Goal: Transaction & Acquisition: Purchase product/service

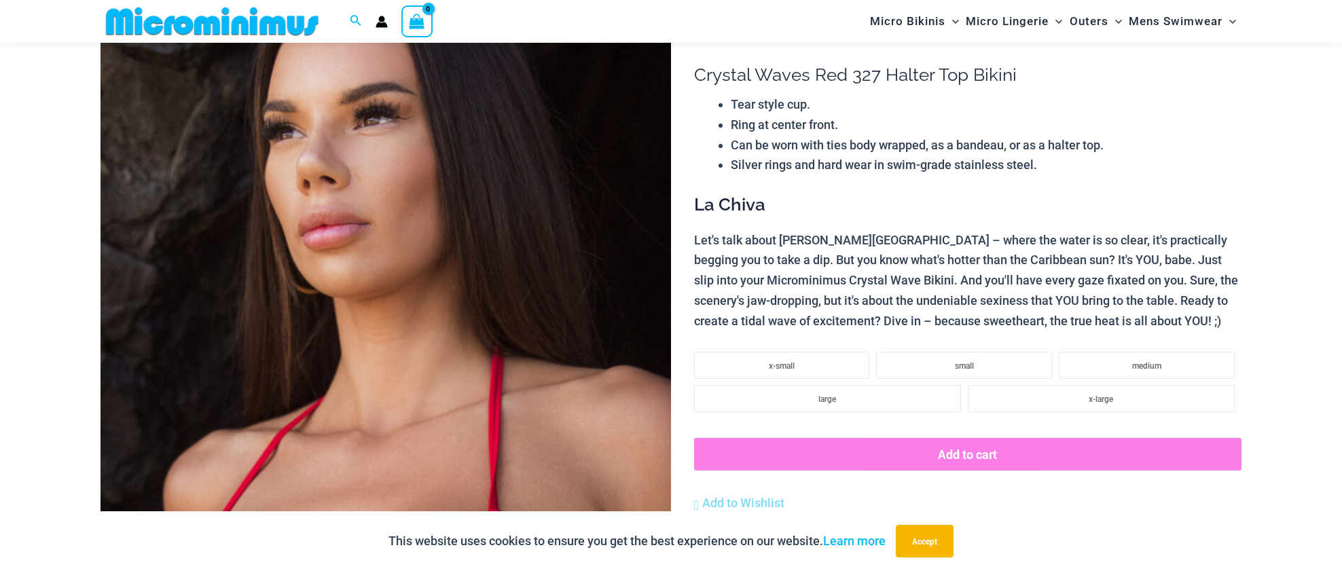
type input "**********"
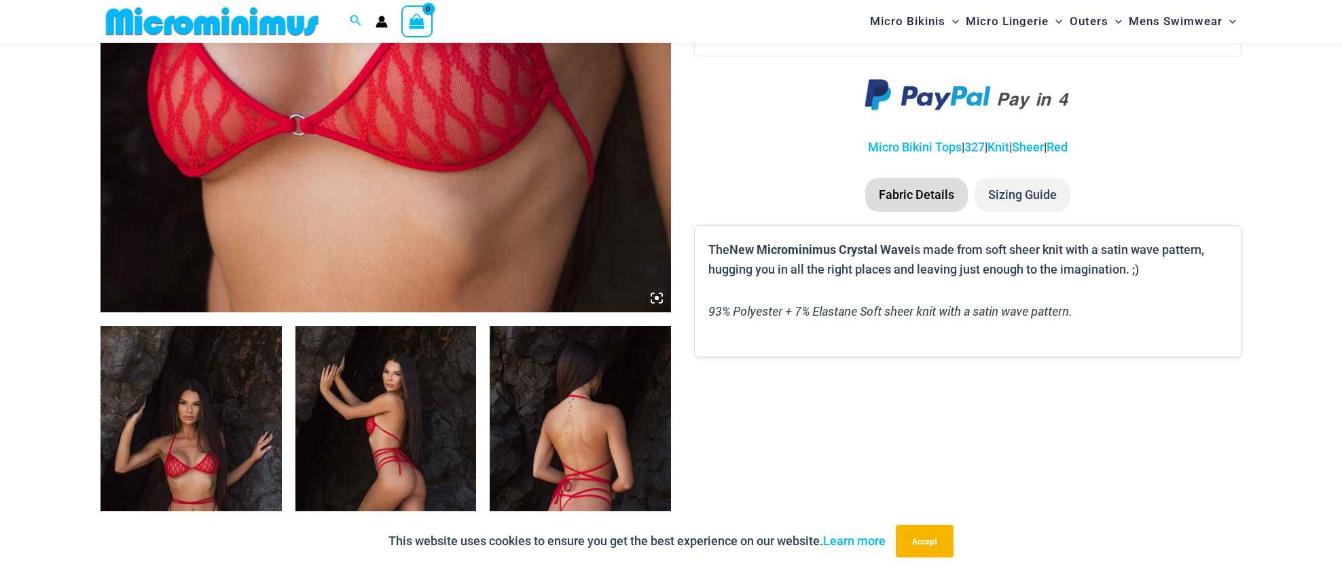
scroll to position [770, 0]
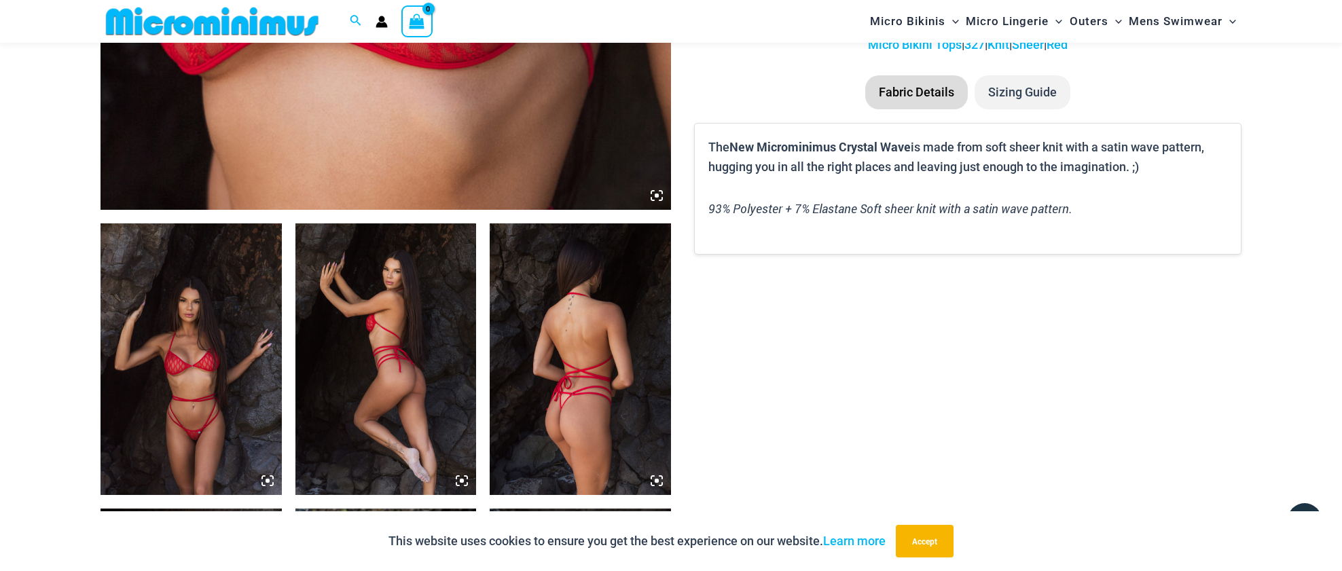
click at [206, 383] on img at bounding box center [191, 359] width 181 height 272
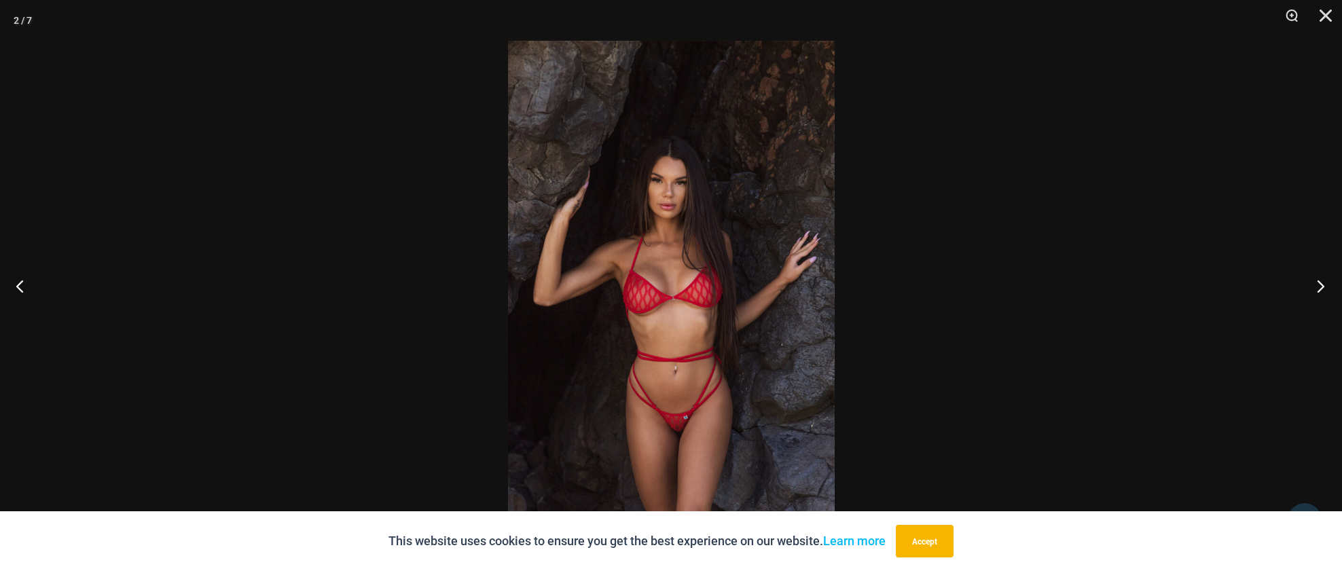
click at [1316, 285] on button "Next" at bounding box center [1316, 286] width 51 height 68
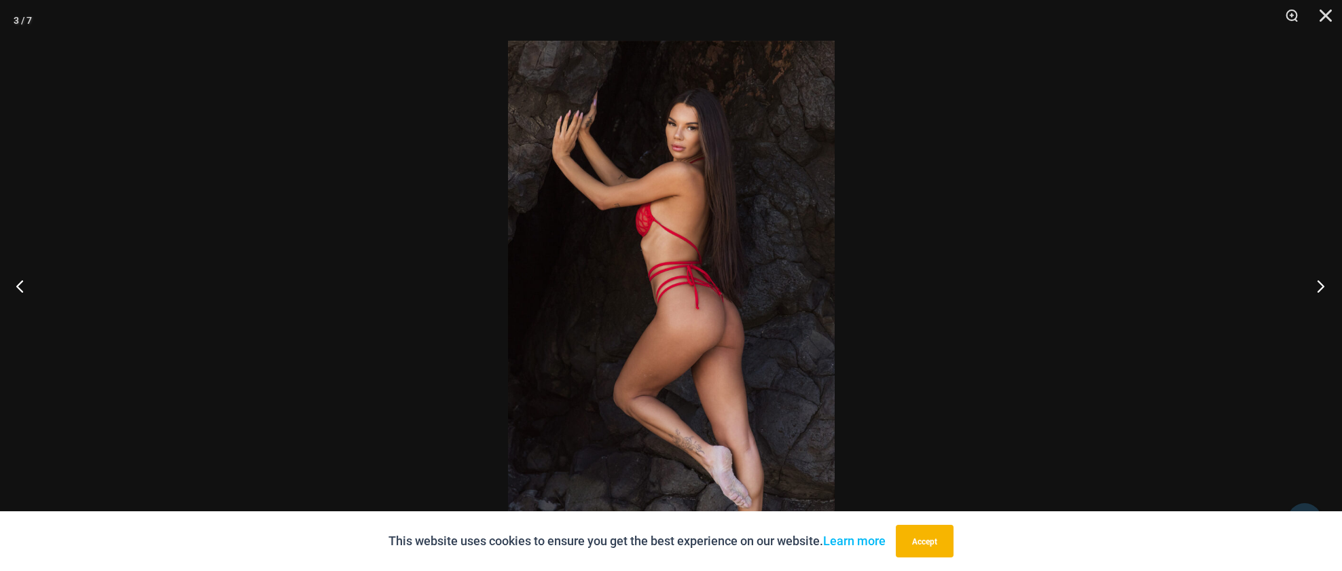
click at [1316, 285] on button "Next" at bounding box center [1316, 286] width 51 height 68
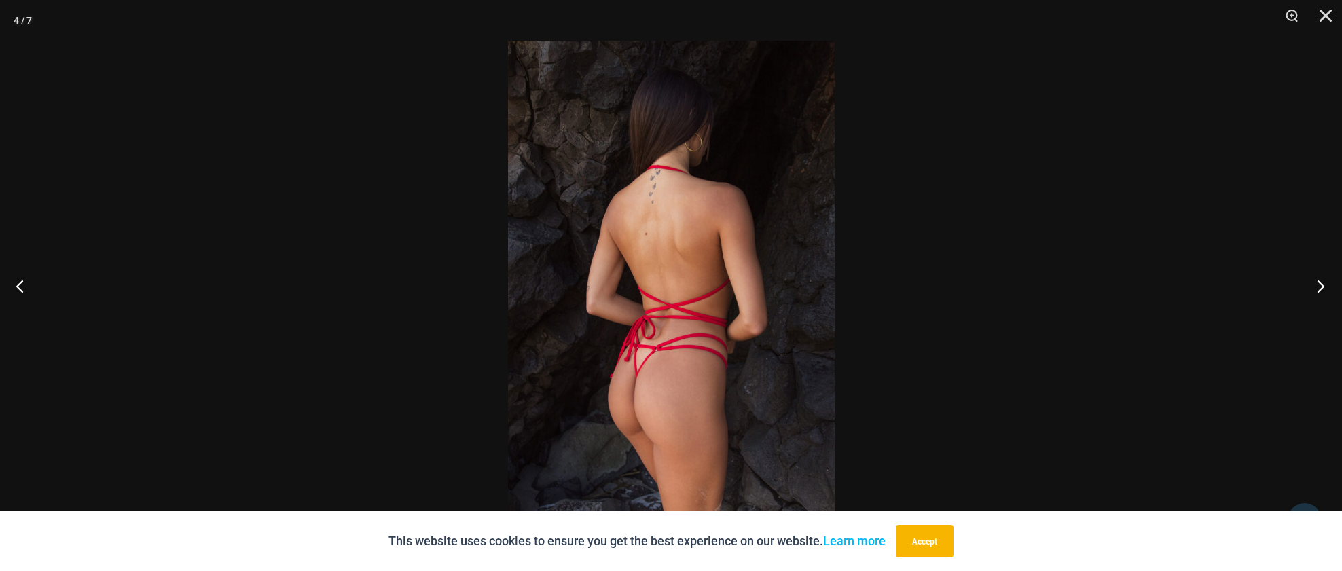
click at [1316, 285] on button "Next" at bounding box center [1316, 286] width 51 height 68
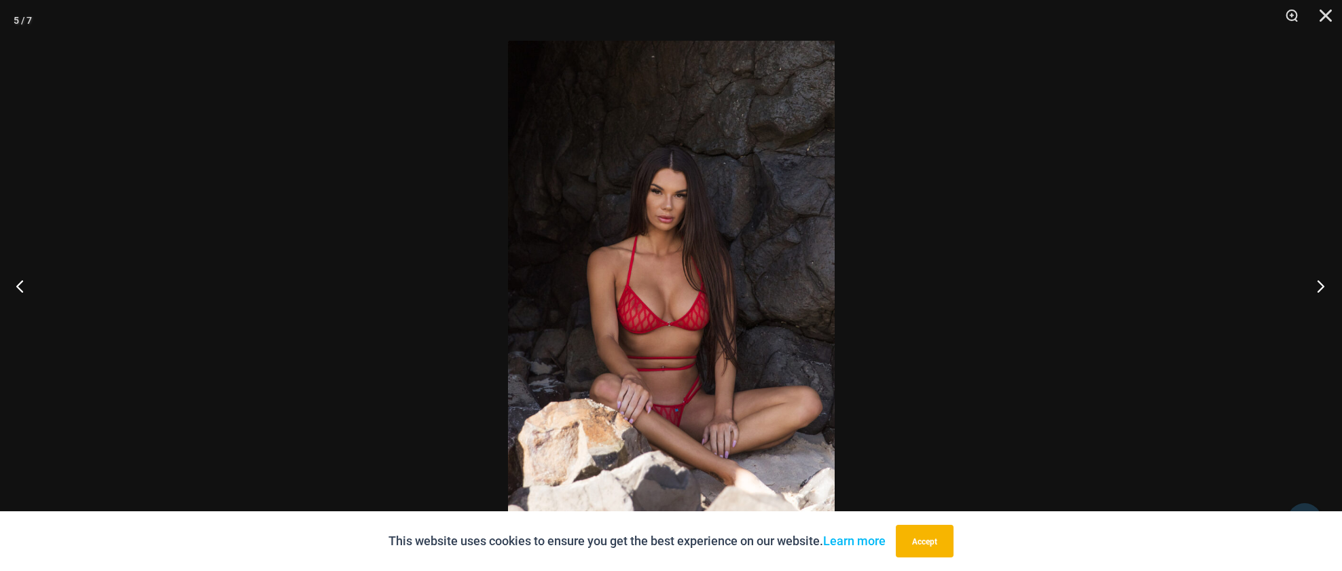
click at [1316, 285] on button "Next" at bounding box center [1316, 286] width 51 height 68
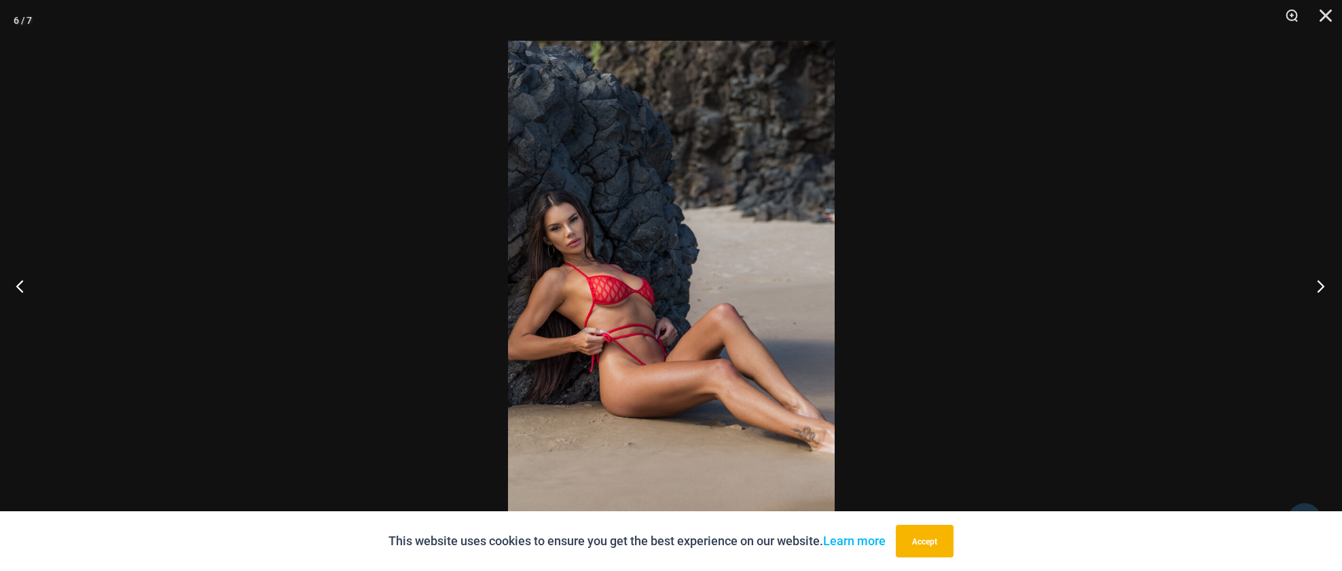
click at [1316, 285] on button "Next" at bounding box center [1316, 286] width 51 height 68
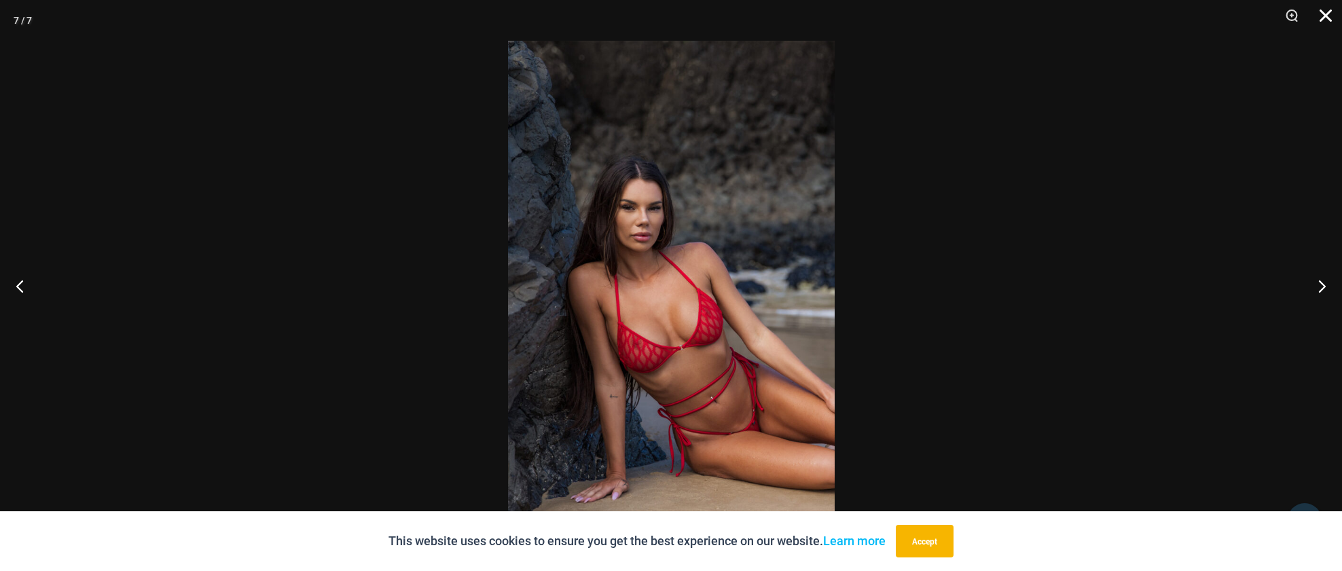
click at [1319, 18] on button "Close" at bounding box center [1321, 20] width 34 height 41
